Goal: Task Accomplishment & Management: Use online tool/utility

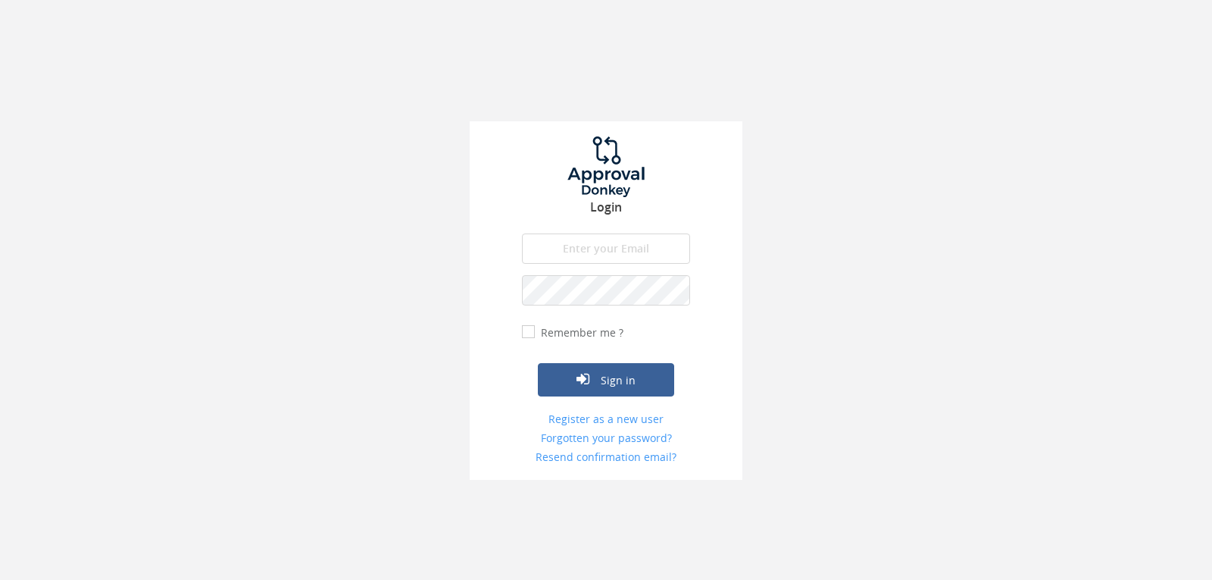
click at [606, 252] on input "email" at bounding box center [606, 248] width 168 height 30
click at [599, 252] on input "[EMAIL_ADDRESS][DOMAIN_NAME]" at bounding box center [606, 248] width 168 height 30
click at [599, 253] on input "[EMAIL_ADDRESS][DOMAIN_NAME]" at bounding box center [606, 248] width 168 height 30
type input "[EMAIL_ADDRESS][DOMAIN_NAME]"
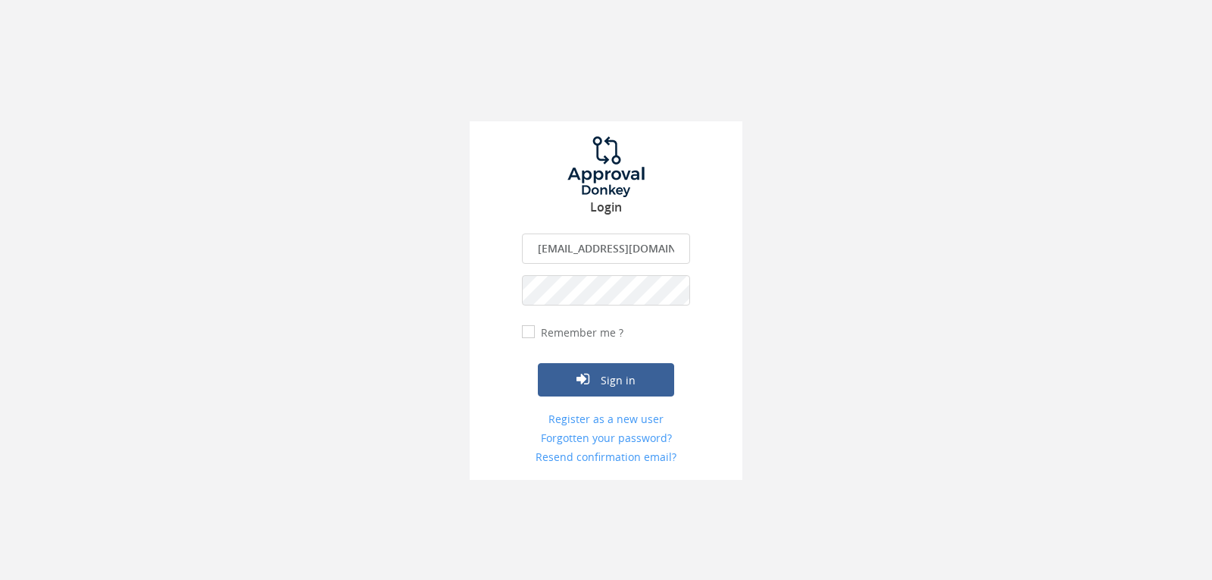
click at [538, 363] on button "Sign in" at bounding box center [606, 379] width 136 height 33
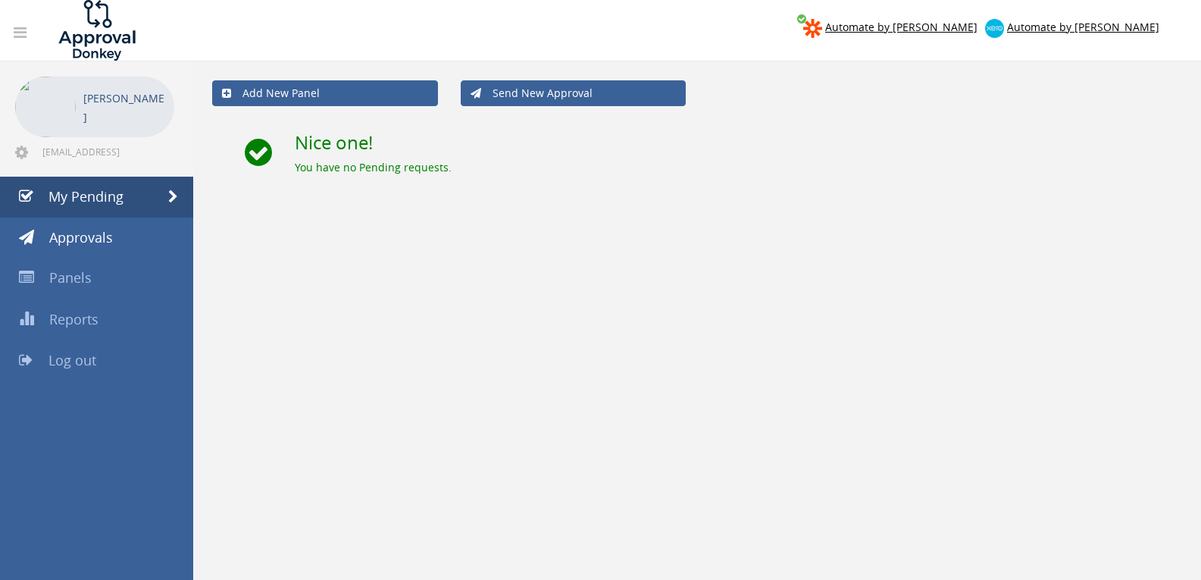
click at [80, 377] on link "Log out" at bounding box center [96, 360] width 193 height 41
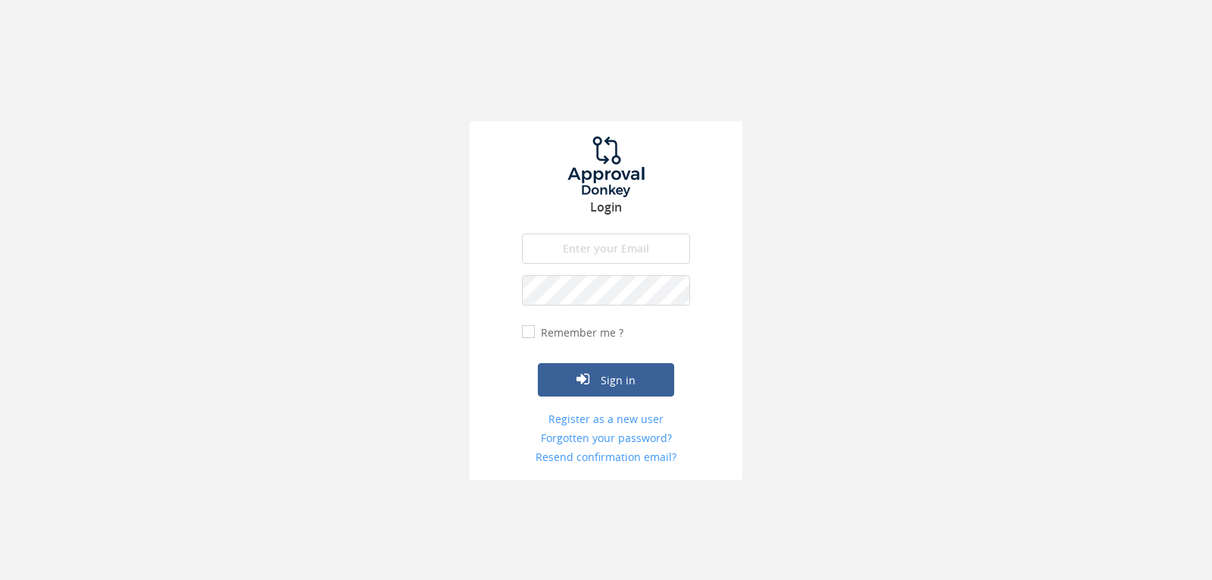
click at [607, 240] on input "email" at bounding box center [606, 248] width 168 height 30
type input "[EMAIL_ADDRESS][DOMAIN_NAME]"
click at [538, 363] on button "Sign in" at bounding box center [606, 379] width 136 height 33
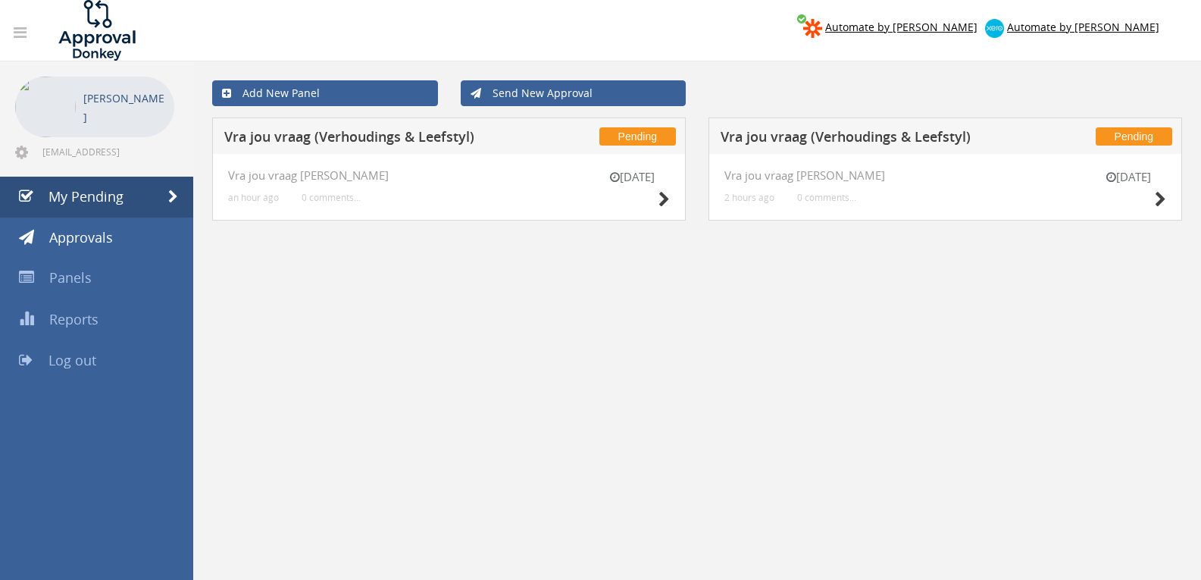
click at [655, 198] on div "[DATE]" at bounding box center [632, 190] width 76 height 43
click at [660, 200] on icon at bounding box center [663, 200] width 11 height 16
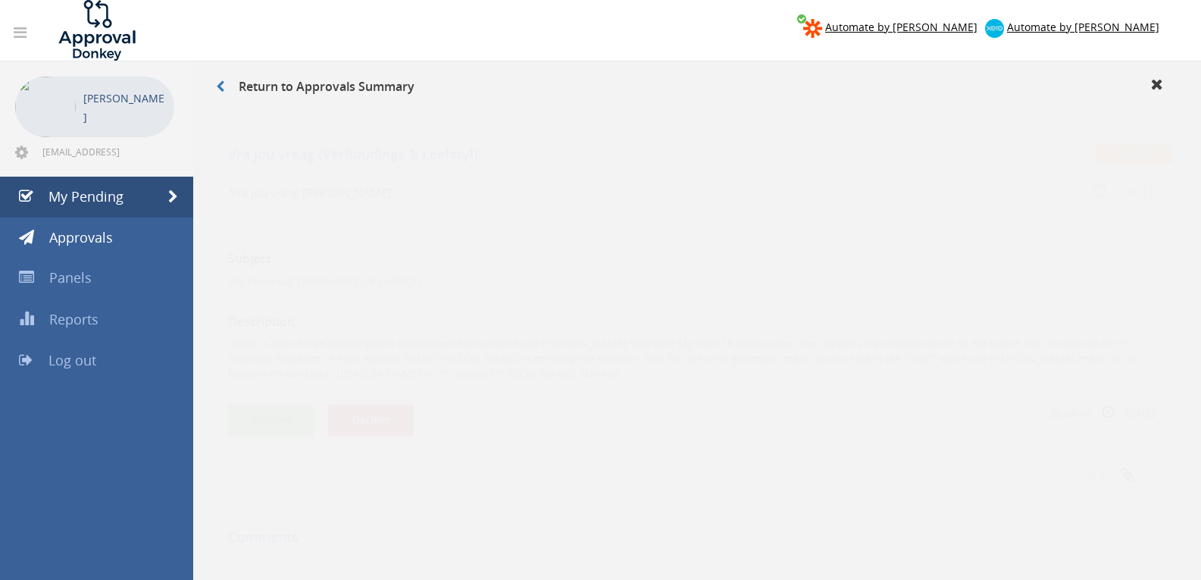
click at [283, 401] on button "Approve" at bounding box center [271, 405] width 86 height 33
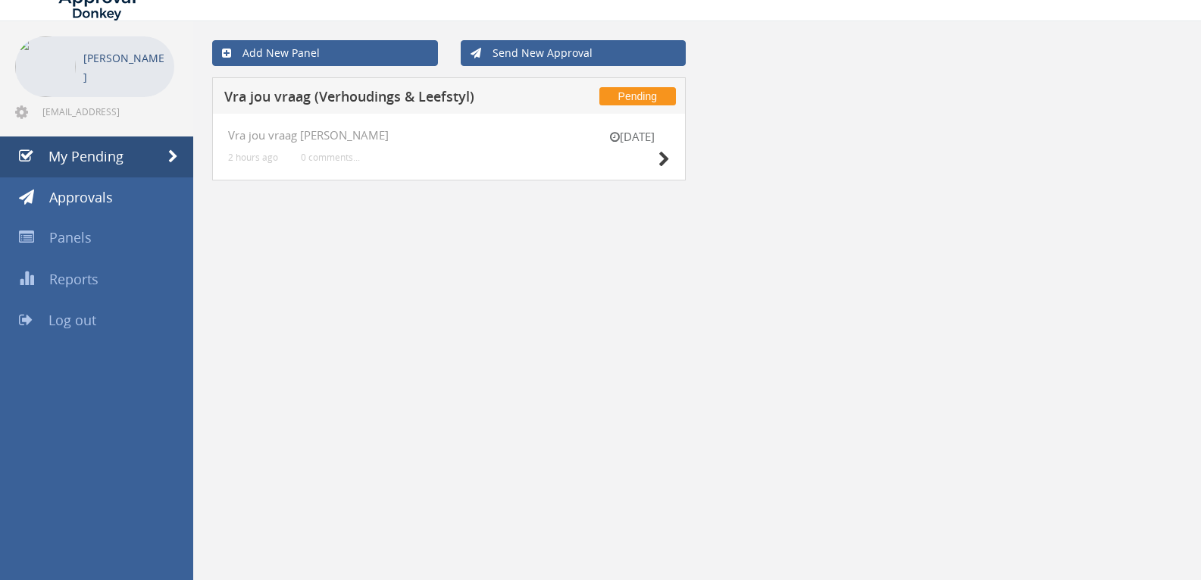
scroll to position [61, 0]
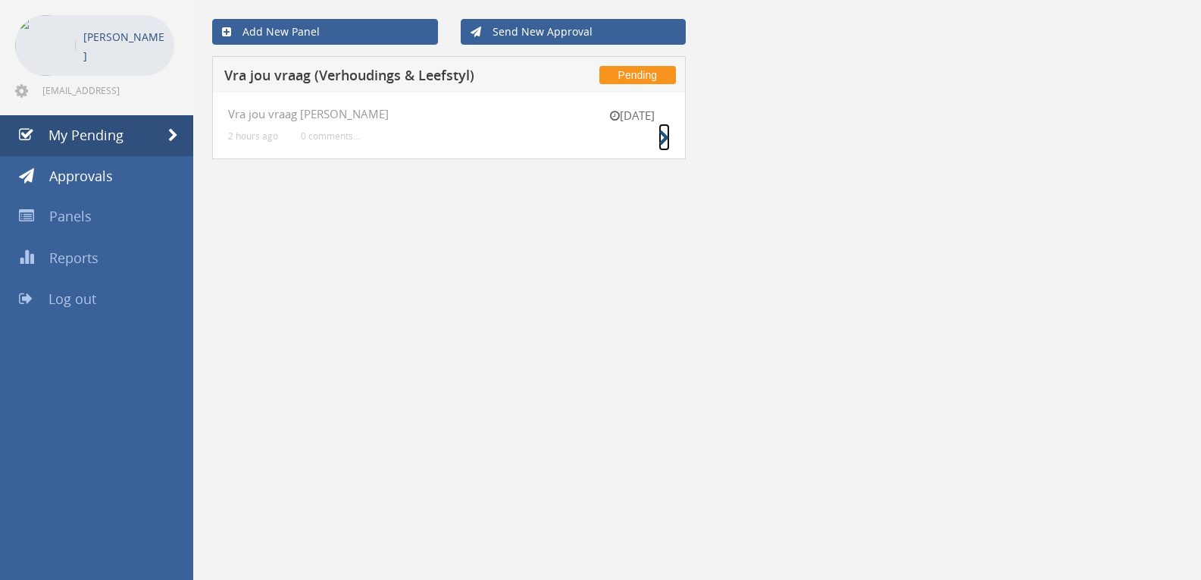
click at [664, 134] on icon at bounding box center [663, 138] width 11 height 16
